Goal: Information Seeking & Learning: Learn about a topic

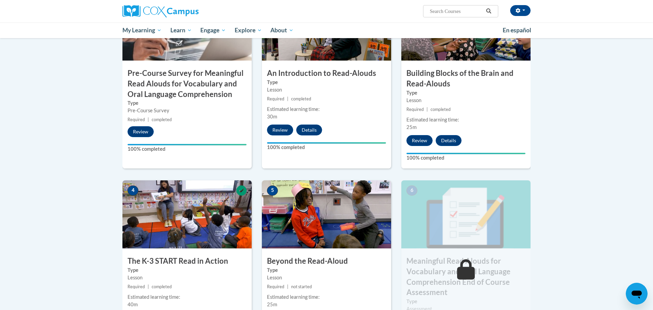
scroll to position [350, 0]
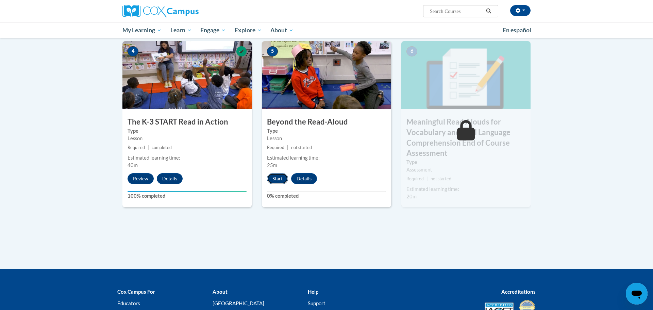
click at [280, 177] on button "Start" at bounding box center [277, 178] width 21 height 11
